Goal: Information Seeking & Learning: Find specific fact

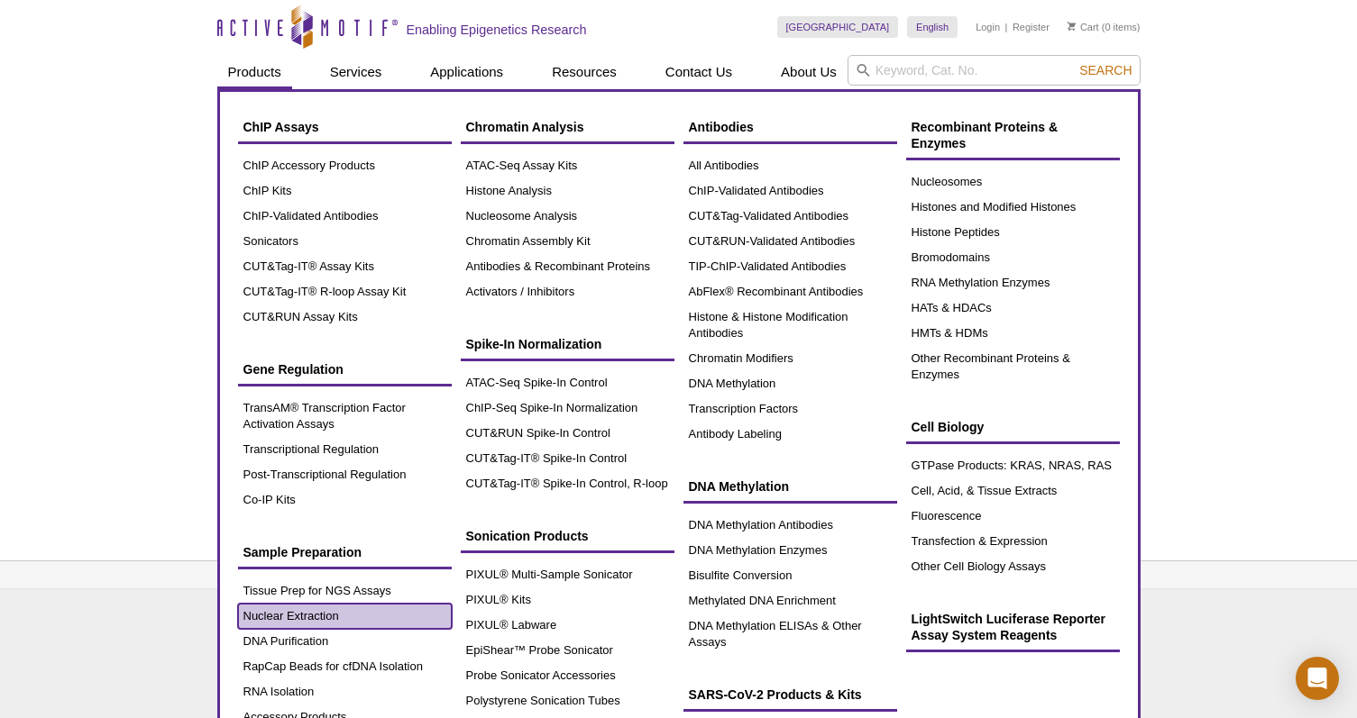
click at [317, 613] on link "Nuclear Extraction" at bounding box center [345, 616] width 214 height 25
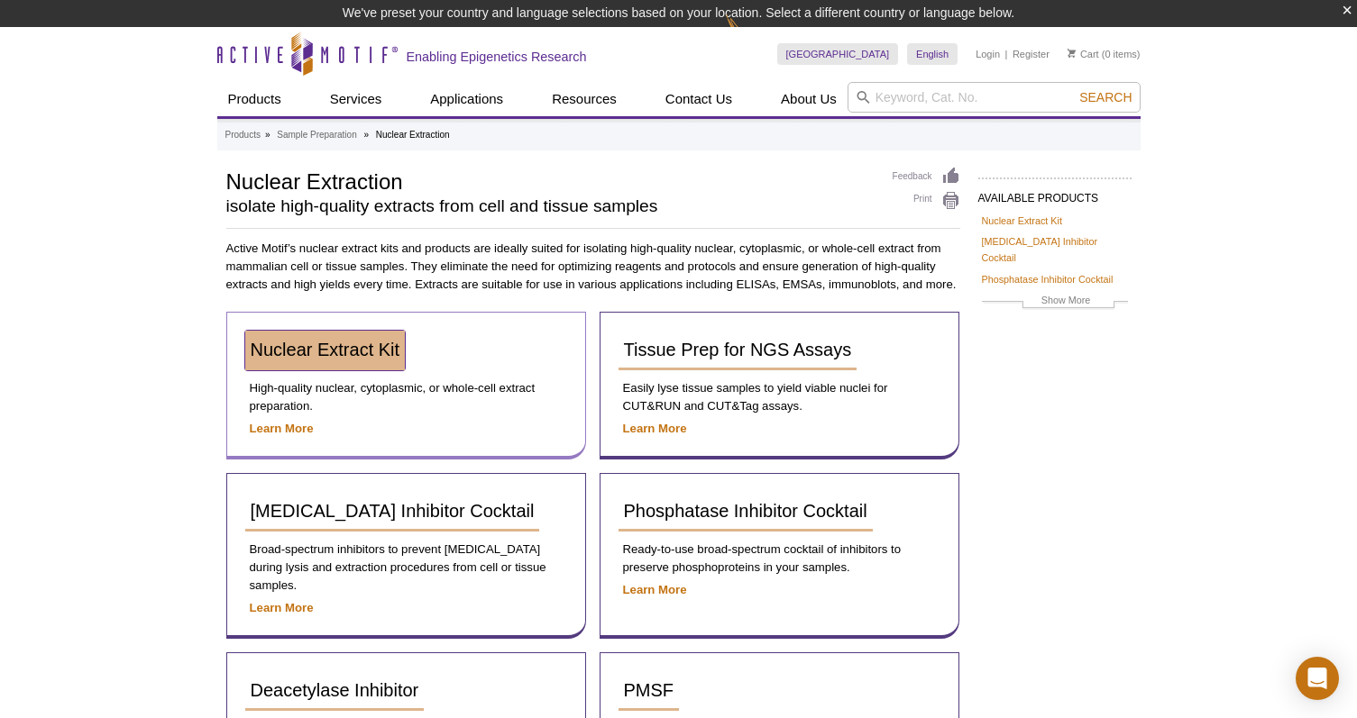
click at [297, 353] on span "Nuclear Extract Kit" at bounding box center [326, 350] width 150 height 20
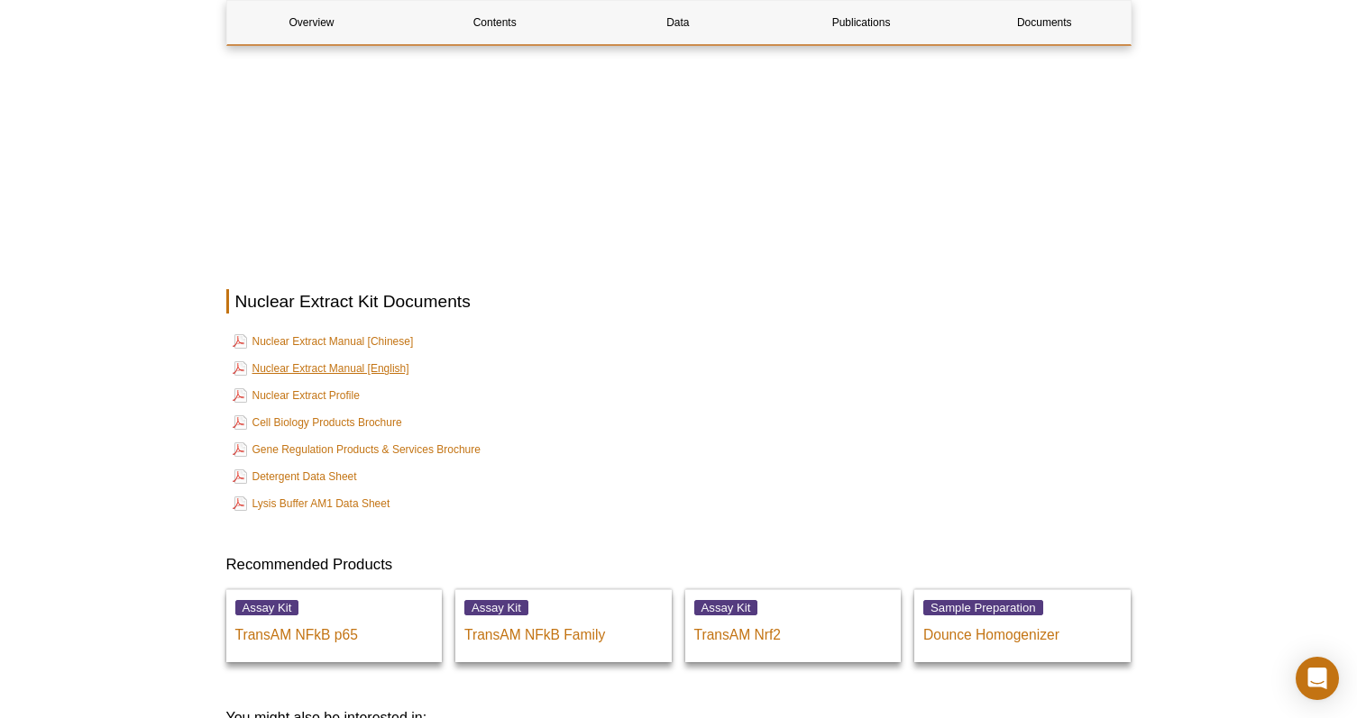
scroll to position [2628, 0]
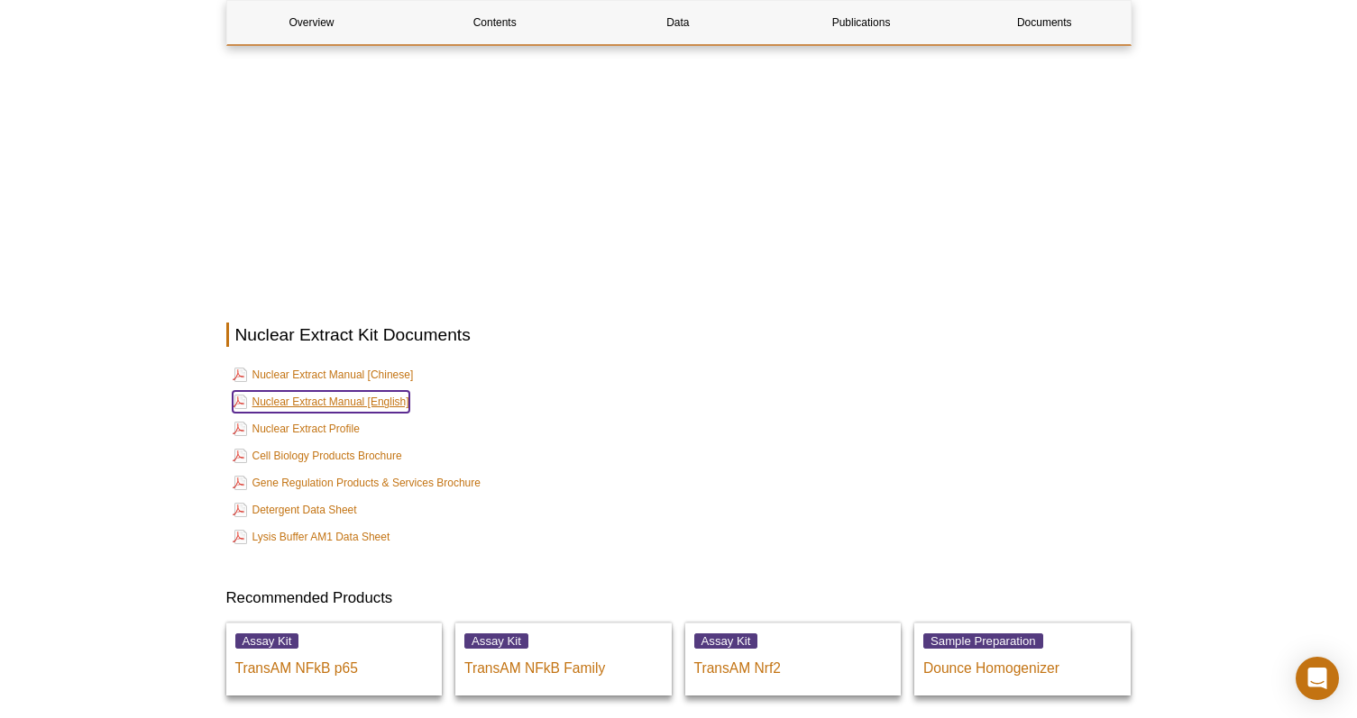
click at [295, 391] on link "Nuclear Extract Manual [English]" at bounding box center [321, 402] width 177 height 22
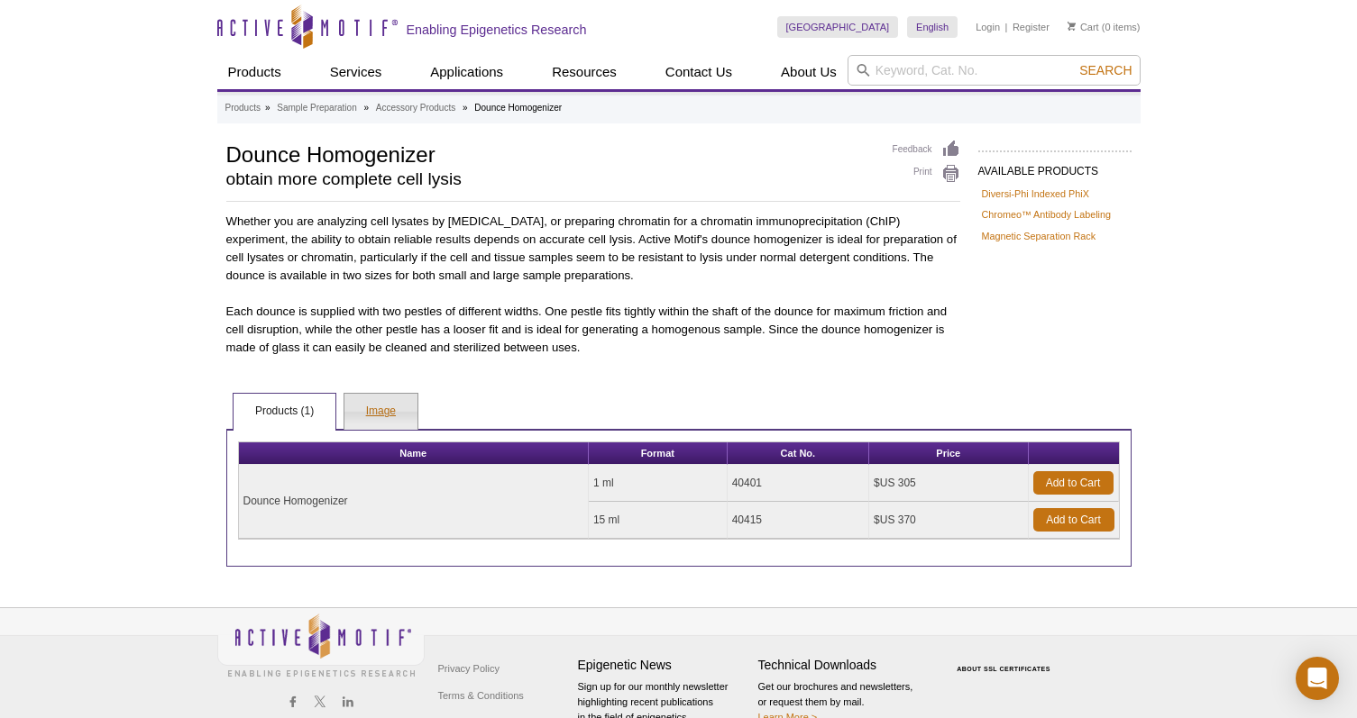
click at [380, 413] on link "Image" at bounding box center [380, 412] width 73 height 36
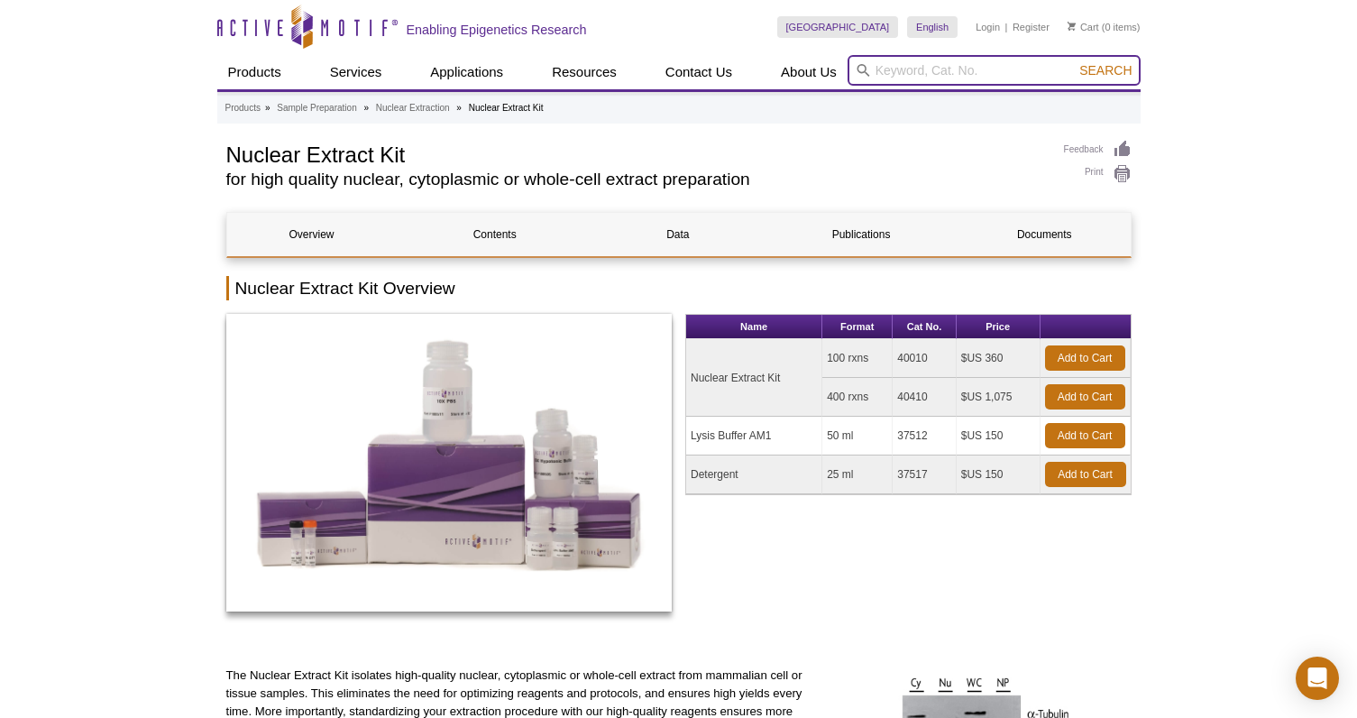
click at [880, 70] on input "search" at bounding box center [993, 70] width 293 height 31
type input "AM1 buffer"
click at [1074, 62] on button "Search" at bounding box center [1105, 70] width 63 height 16
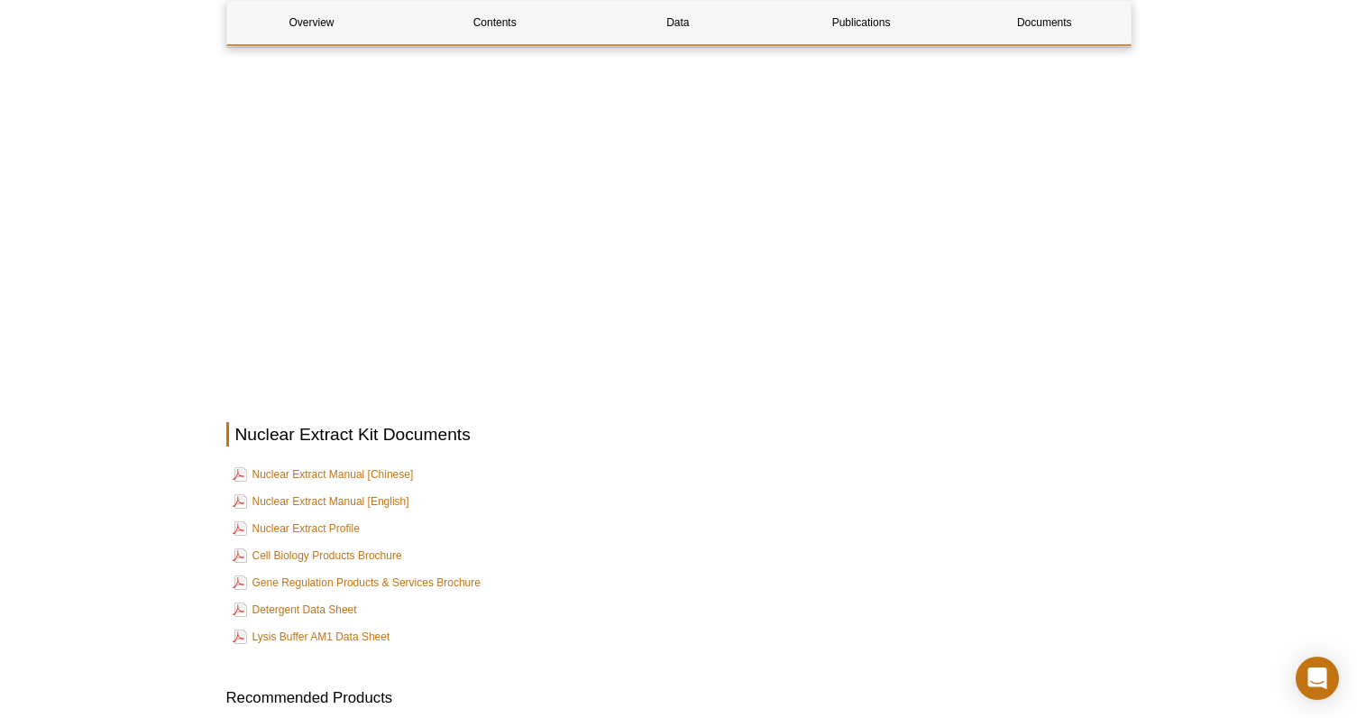
scroll to position [2363, 0]
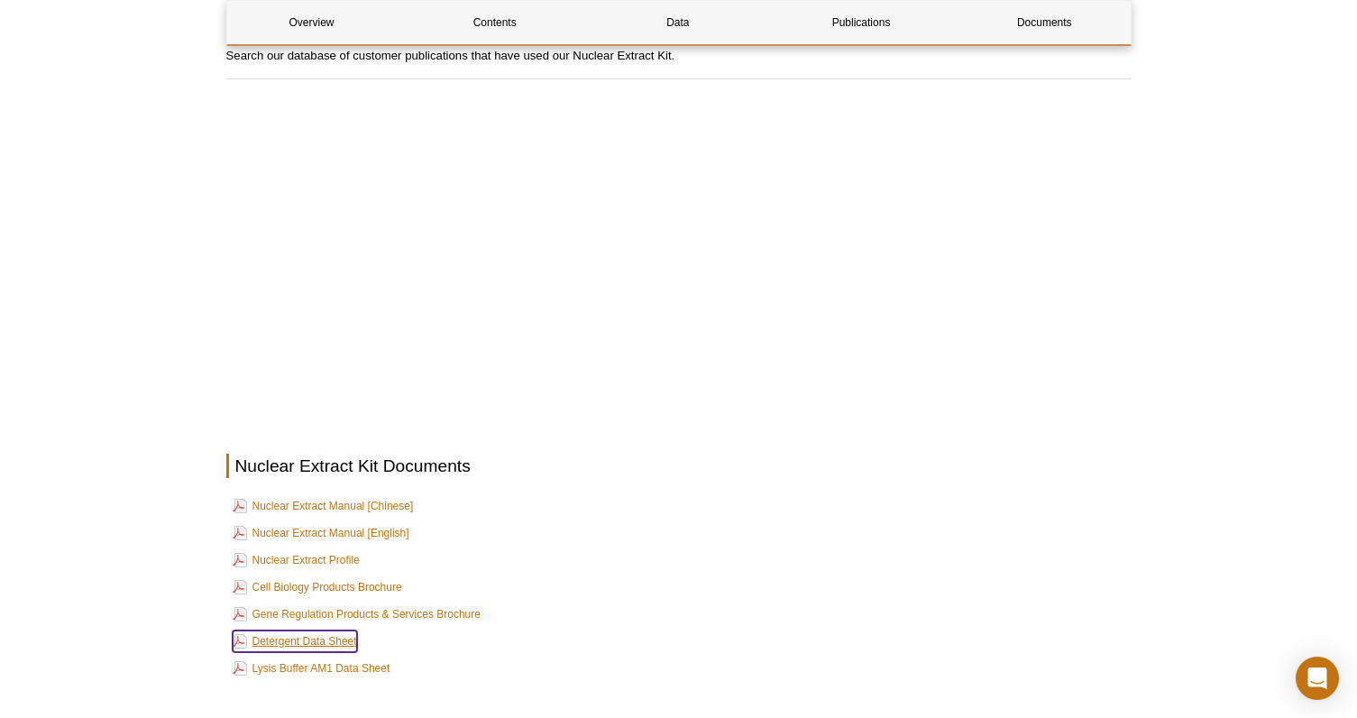
click at [306, 630] on link "Detergent Data Sheet" at bounding box center [295, 641] width 124 height 22
click at [323, 657] on link "Lysis Buffer AM1 Data Sheet" at bounding box center [312, 668] width 158 height 22
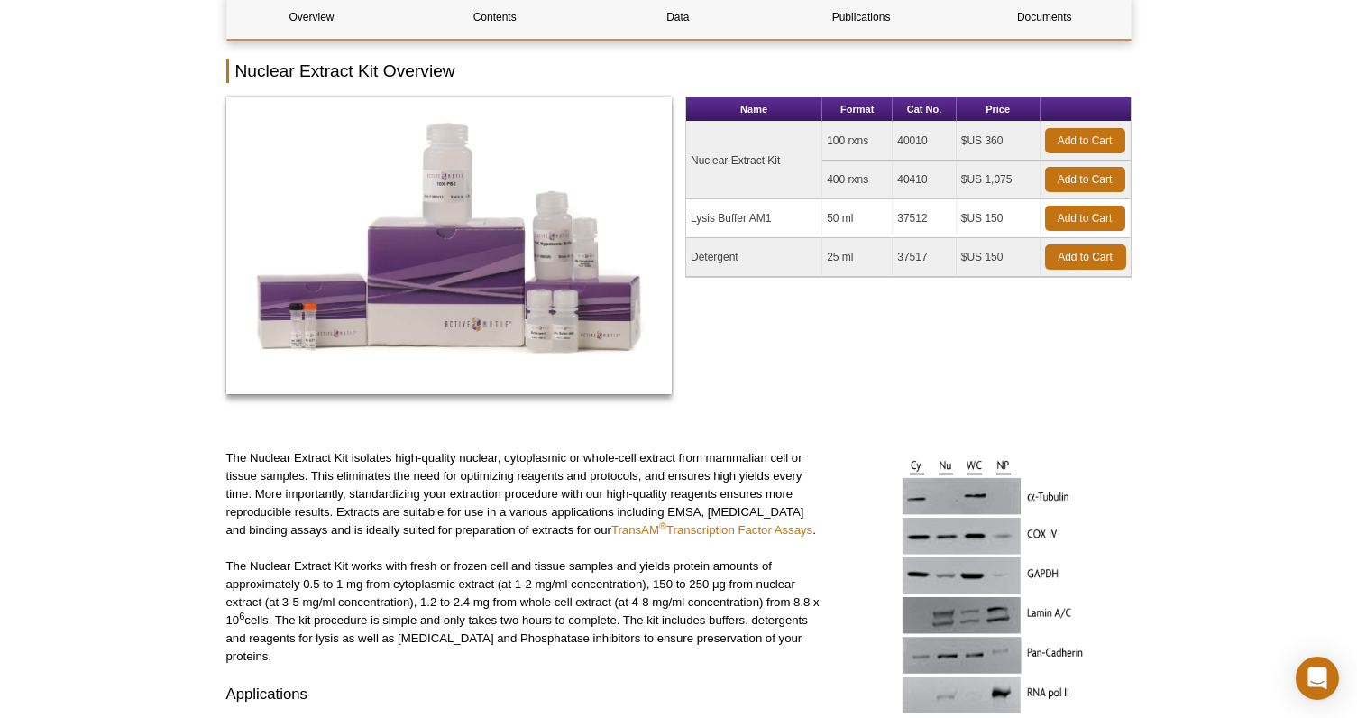
scroll to position [0, 0]
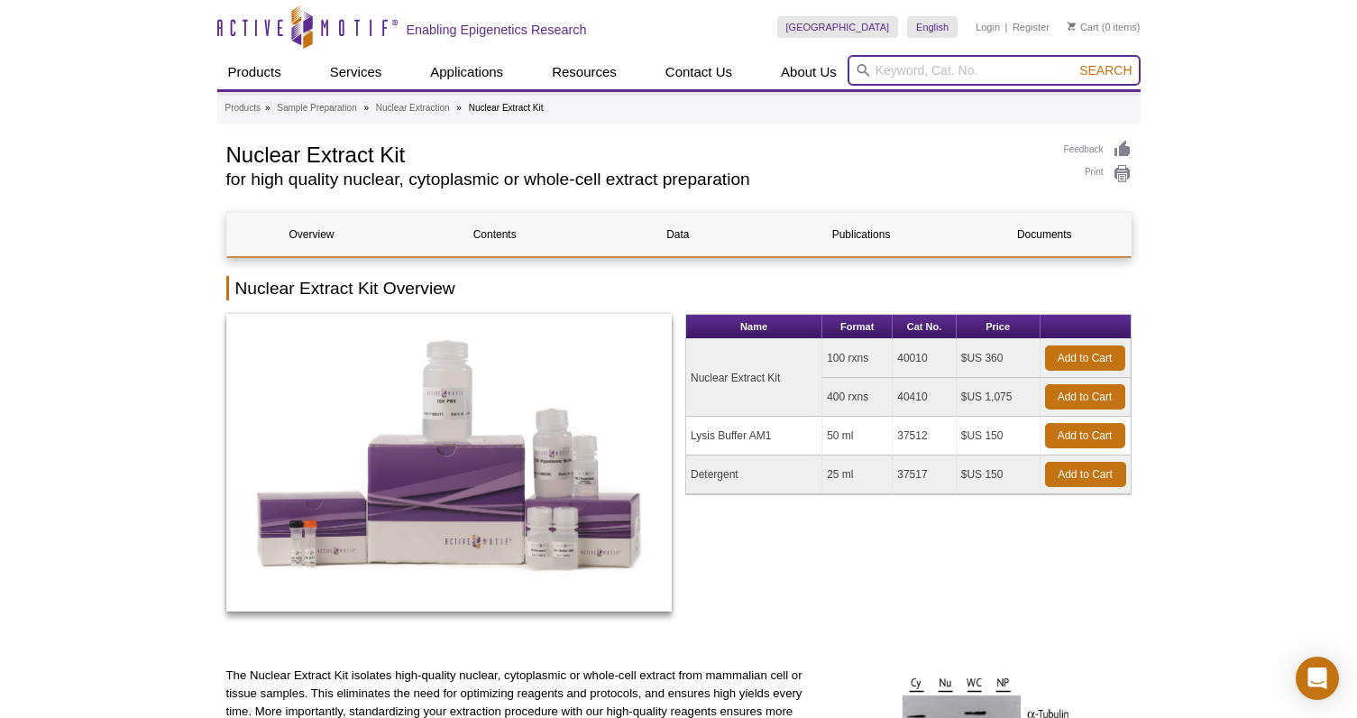
click at [909, 63] on input "search" at bounding box center [993, 70] width 293 height 31
type input "AM2"
click at [1096, 71] on span "Search" at bounding box center [1105, 70] width 52 height 14
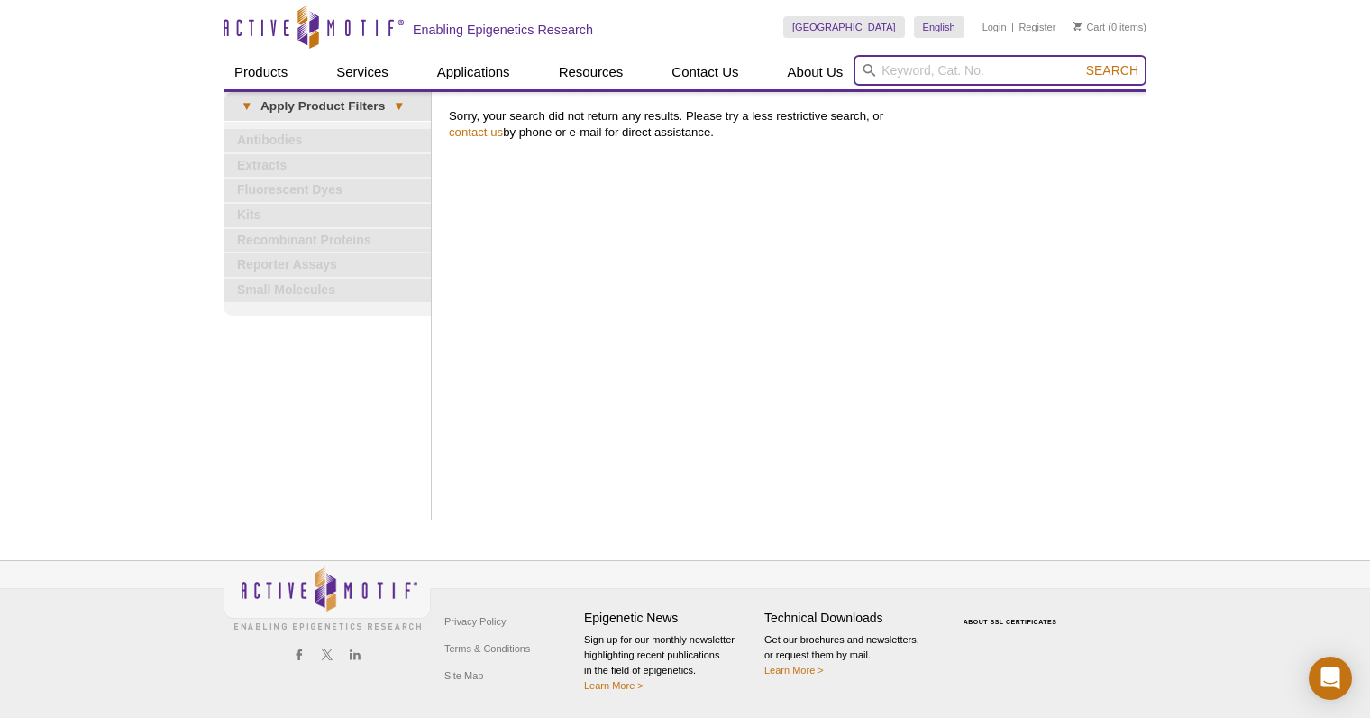
click at [892, 67] on input "search" at bounding box center [1000, 70] width 293 height 31
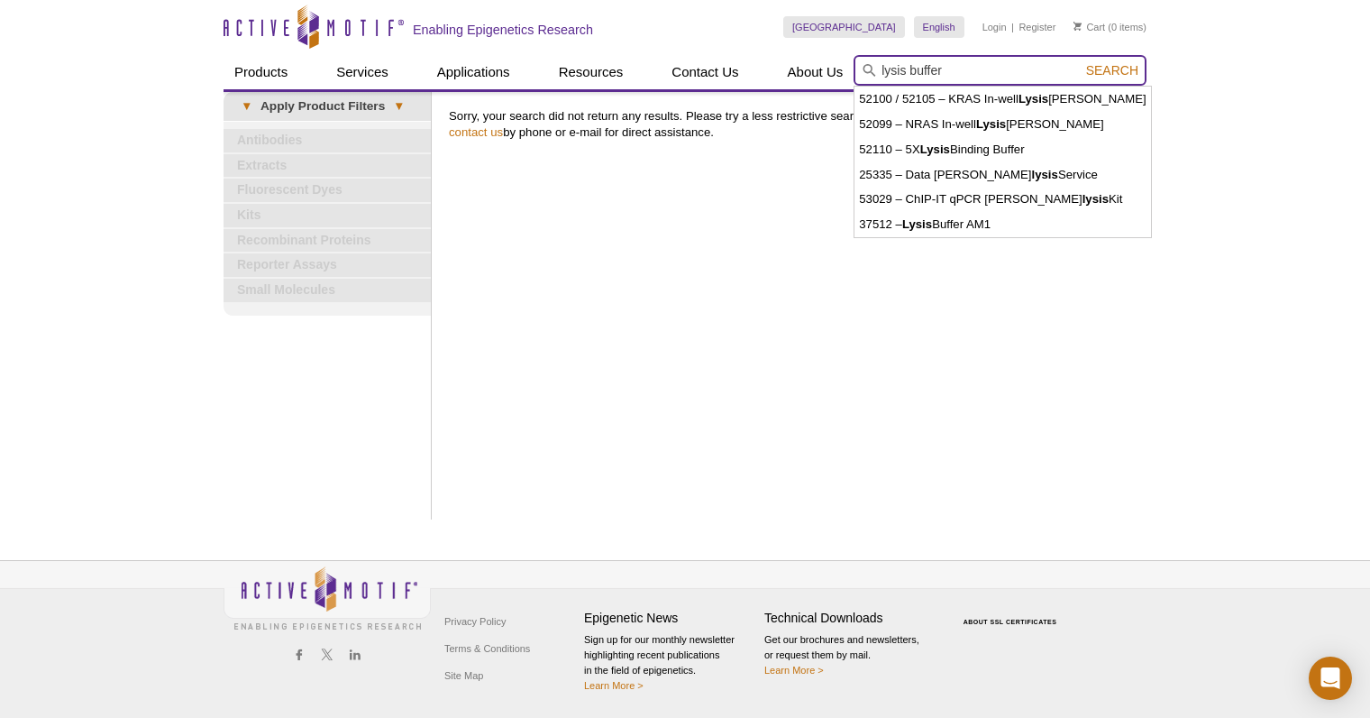
click at [1081, 62] on button "Search" at bounding box center [1112, 70] width 63 height 16
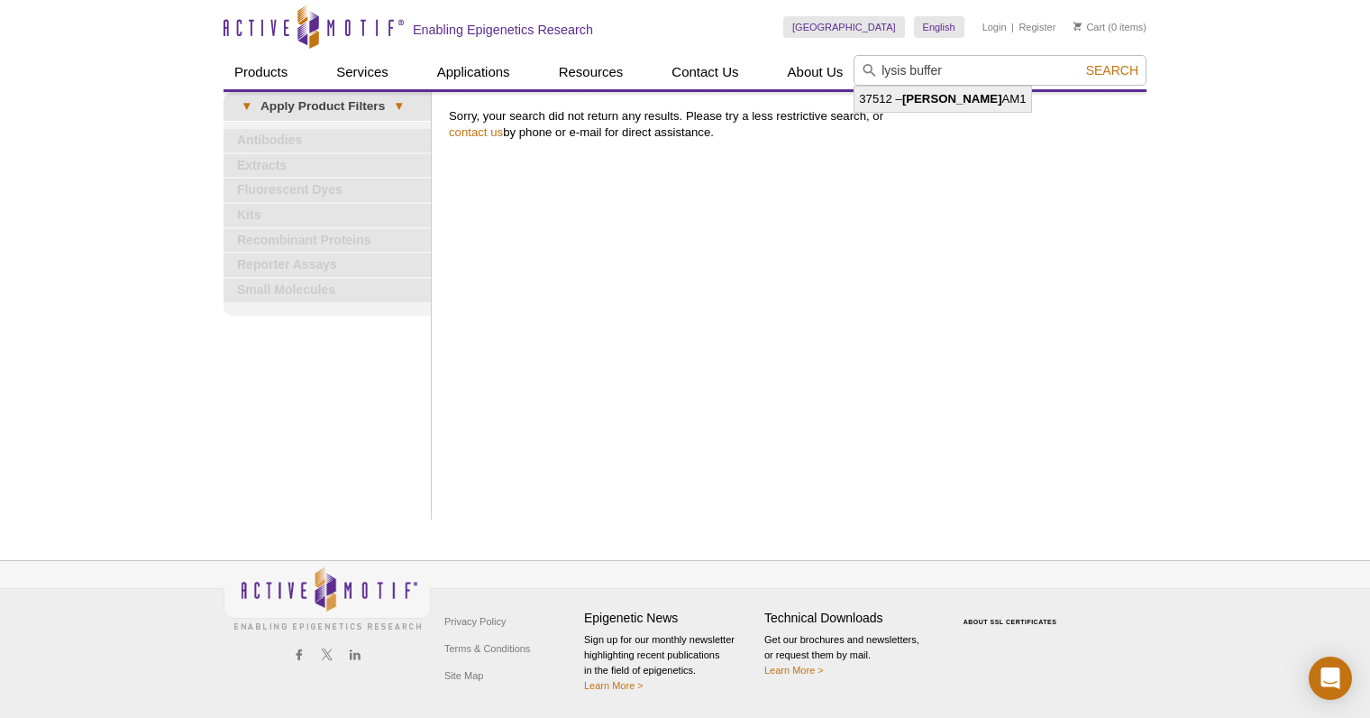
click at [905, 103] on strong "[PERSON_NAME]" at bounding box center [952, 99] width 100 height 14
type input "37512 – [PERSON_NAME] AM1"
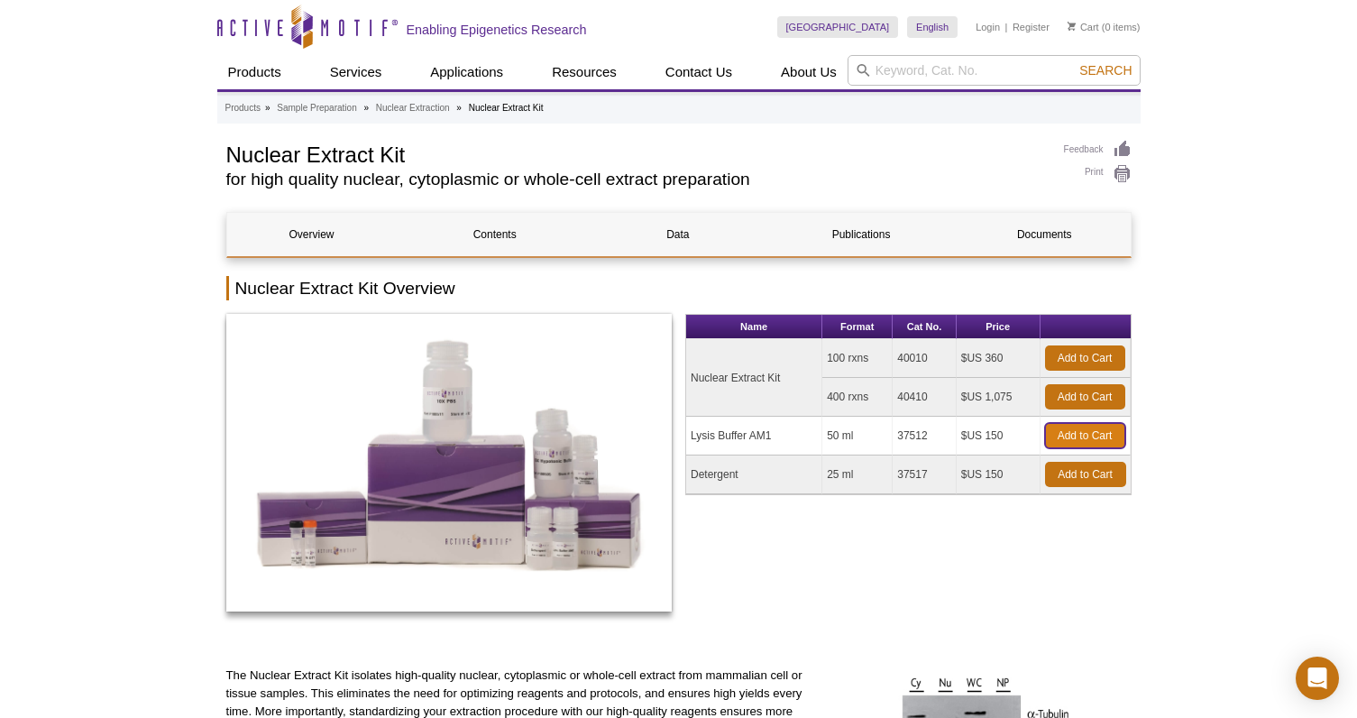
click at [1093, 435] on link "Add to Cart" at bounding box center [1085, 435] width 80 height 25
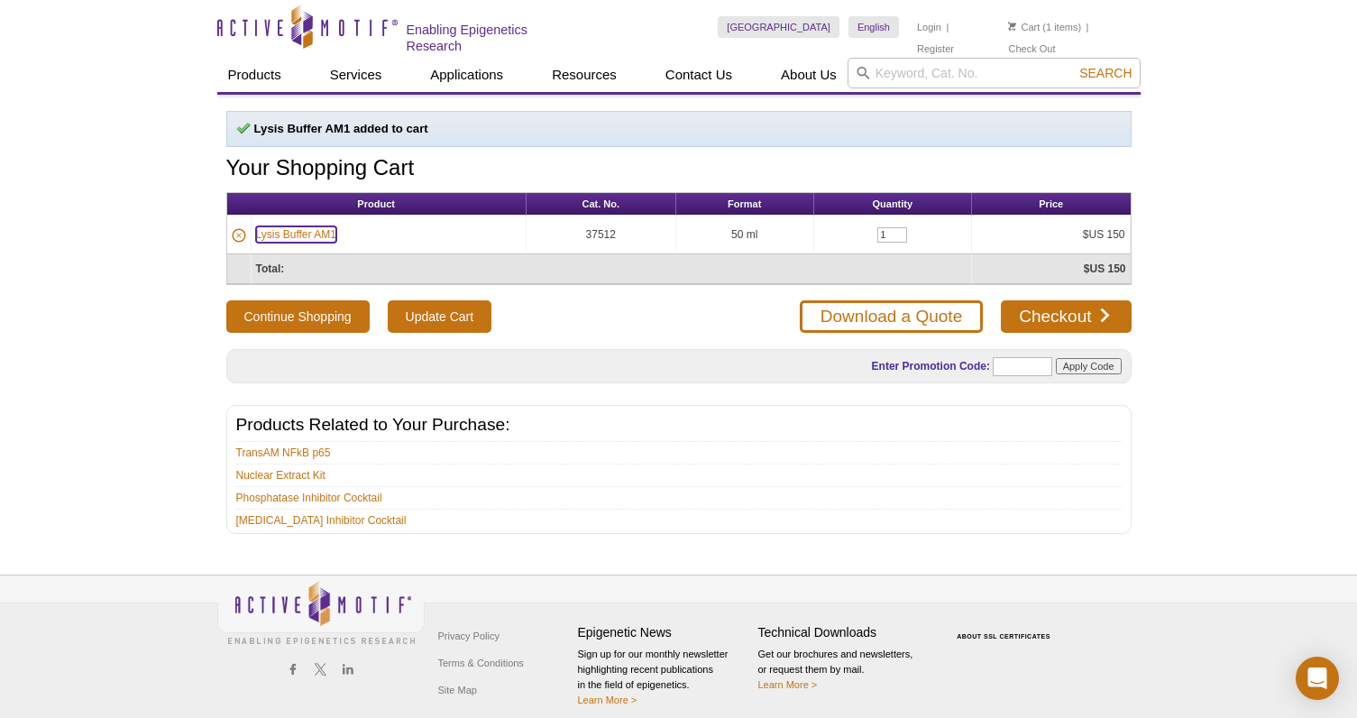
click at [302, 233] on link "Lysis Buffer AM1" at bounding box center [296, 234] width 80 height 16
click at [239, 233] on icon at bounding box center [238, 235] width 5 height 5
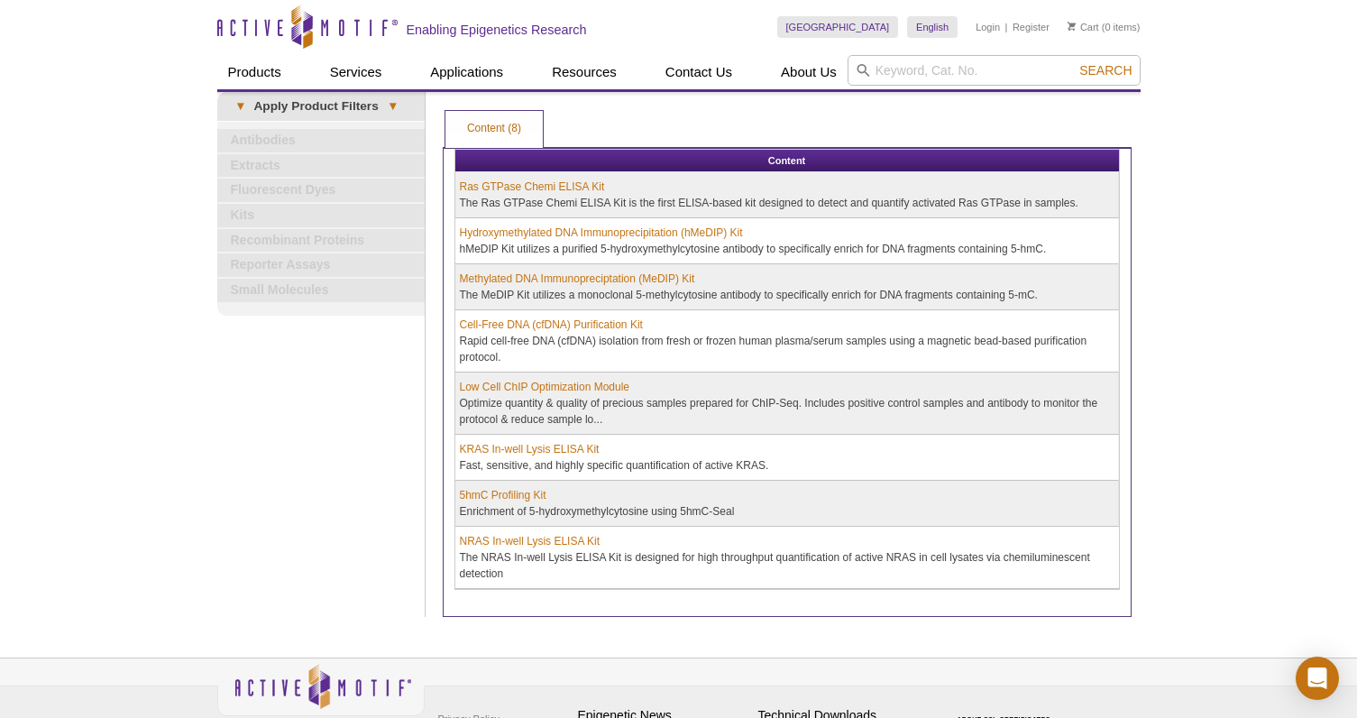
click at [327, 465] on div "Click to Expand Products VIEW ALL PRODUCTS Services » Epigenetic Services » ATA…" at bounding box center [320, 354] width 207 height 525
